Goal: Find specific page/section: Find specific page/section

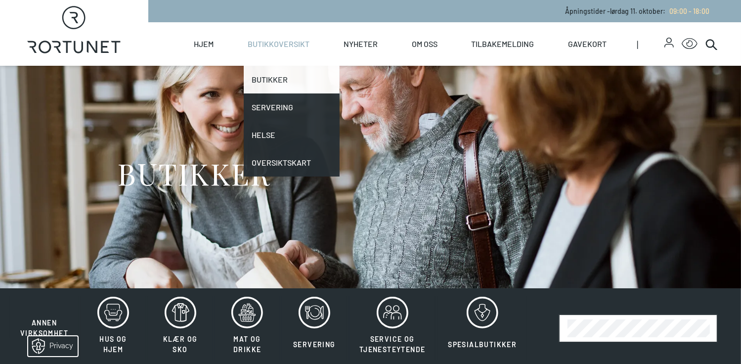
click at [267, 75] on link "Butikker" at bounding box center [292, 80] width 96 height 28
click at [271, 75] on link "Butikker" at bounding box center [292, 80] width 96 height 28
click at [269, 76] on link "Butikker" at bounding box center [292, 80] width 96 height 28
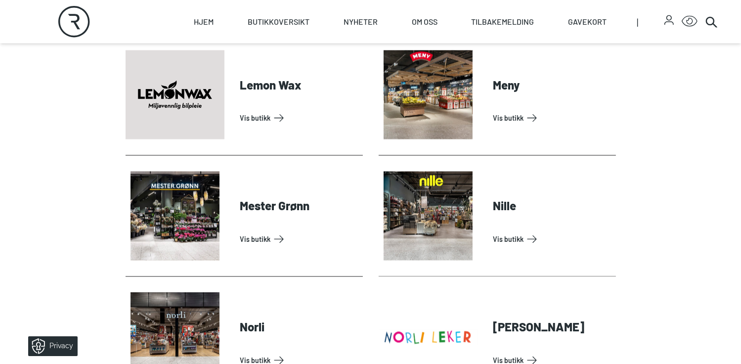
scroll to position [1780, 0]
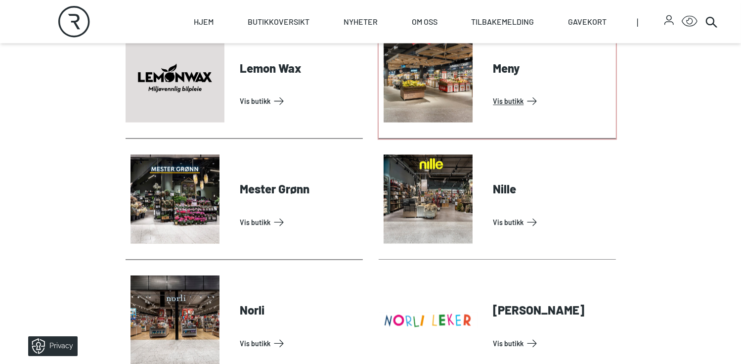
click at [506, 97] on link "Vis butikk" at bounding box center [552, 101] width 119 height 16
